Goal: Information Seeking & Learning: Learn about a topic

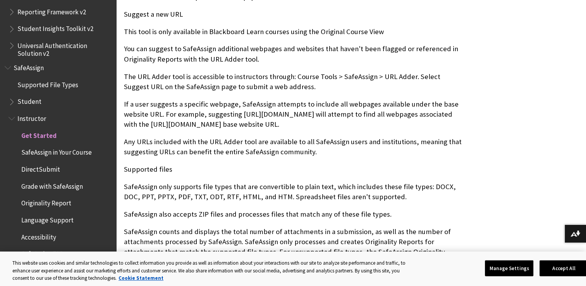
scroll to position [698, 0]
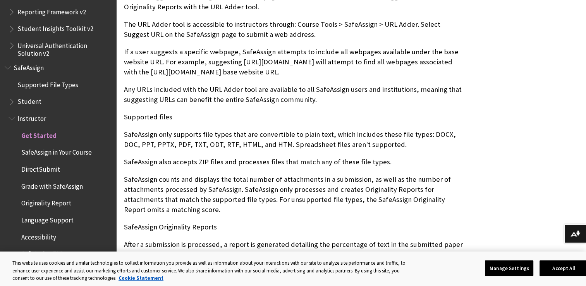
click at [55, 187] on span "Grade with SafeAssign" at bounding box center [52, 185] width 62 height 10
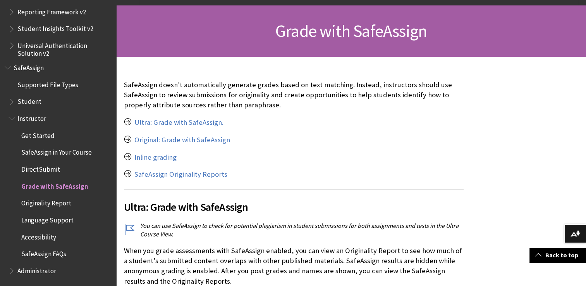
scroll to position [116, 0]
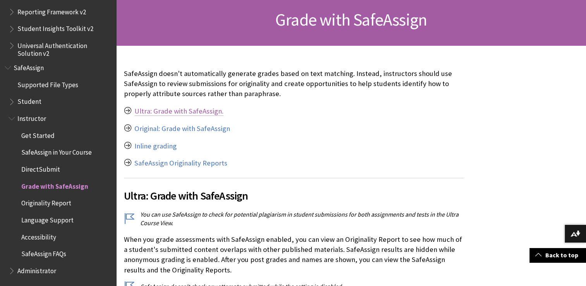
click at [169, 112] on link "Ultra: Grade with SafeAssign." at bounding box center [178, 111] width 89 height 9
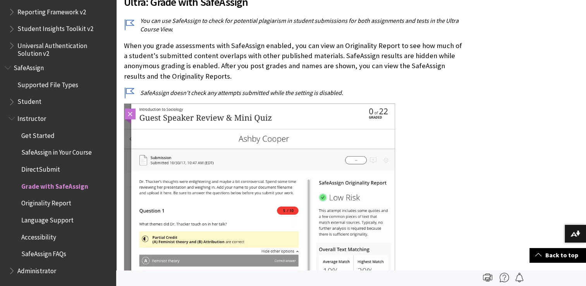
scroll to position [305, 0]
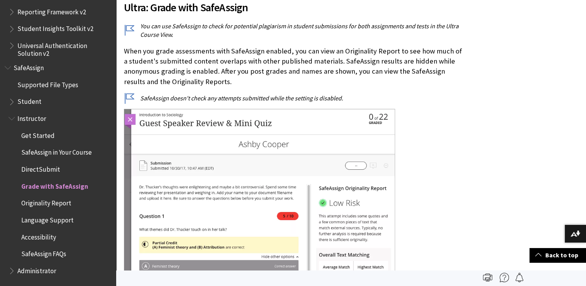
click at [128, 119] on img at bounding box center [259, 243] width 271 height 269
click at [55, 201] on span "Originality Report" at bounding box center [46, 202] width 50 height 10
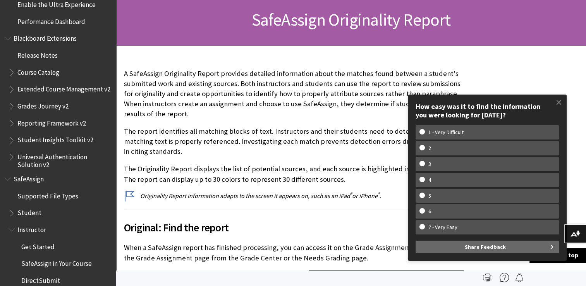
scroll to position [814, 0]
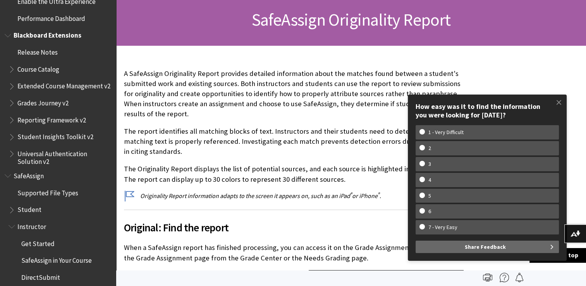
click at [55, 141] on span "Student Insights Toolkit v2" at bounding box center [55, 136] width 76 height 10
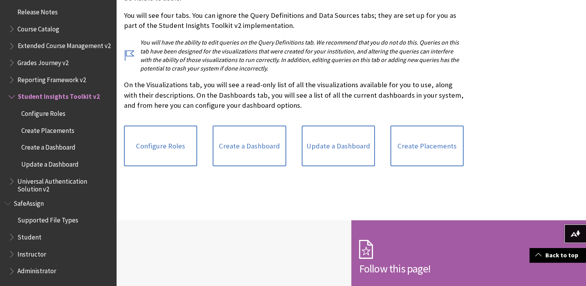
scroll to position [891, 0]
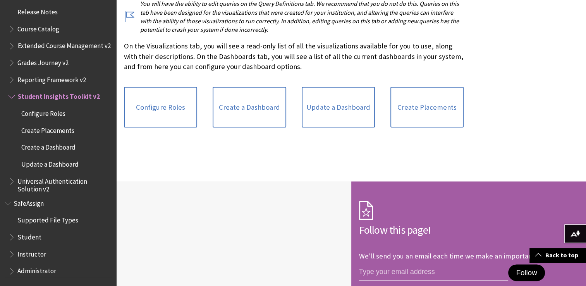
click at [32, 235] on span "Student" at bounding box center [29, 236] width 24 height 10
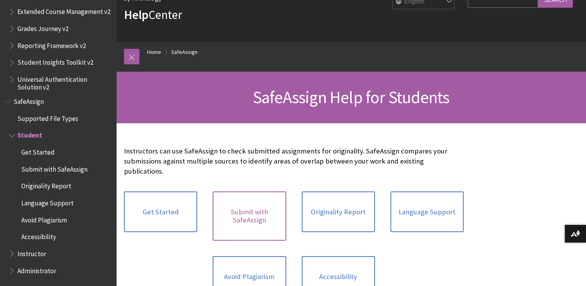
scroll to position [78, 0]
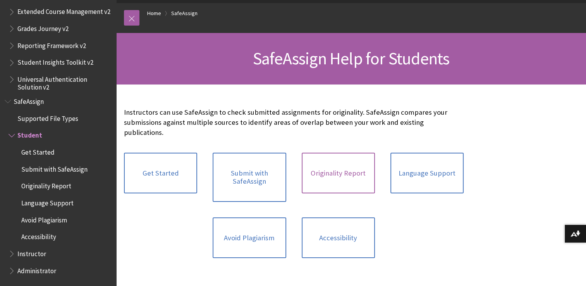
click at [348, 167] on link "Originality Report" at bounding box center [338, 173] width 73 height 41
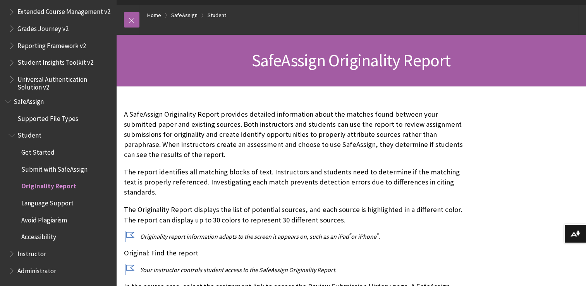
scroll to position [78, 0]
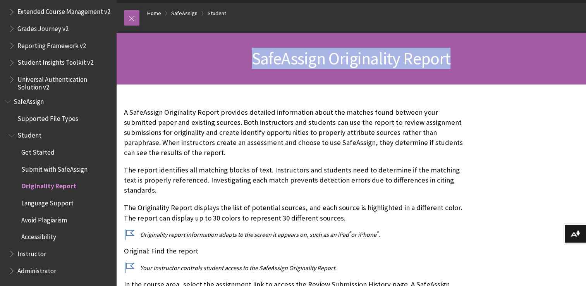
drag, startPoint x: 255, startPoint y: 57, endPoint x: 464, endPoint y: 72, distance: 209.8
click at [464, 72] on div "SafeAssign Originality Report" at bounding box center [351, 59] width 470 height 52
copy span "SafeAssign Originality Report"
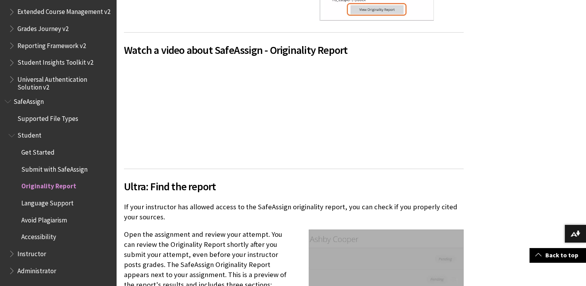
scroll to position [581, 0]
